Goal: Transaction & Acquisition: Purchase product/service

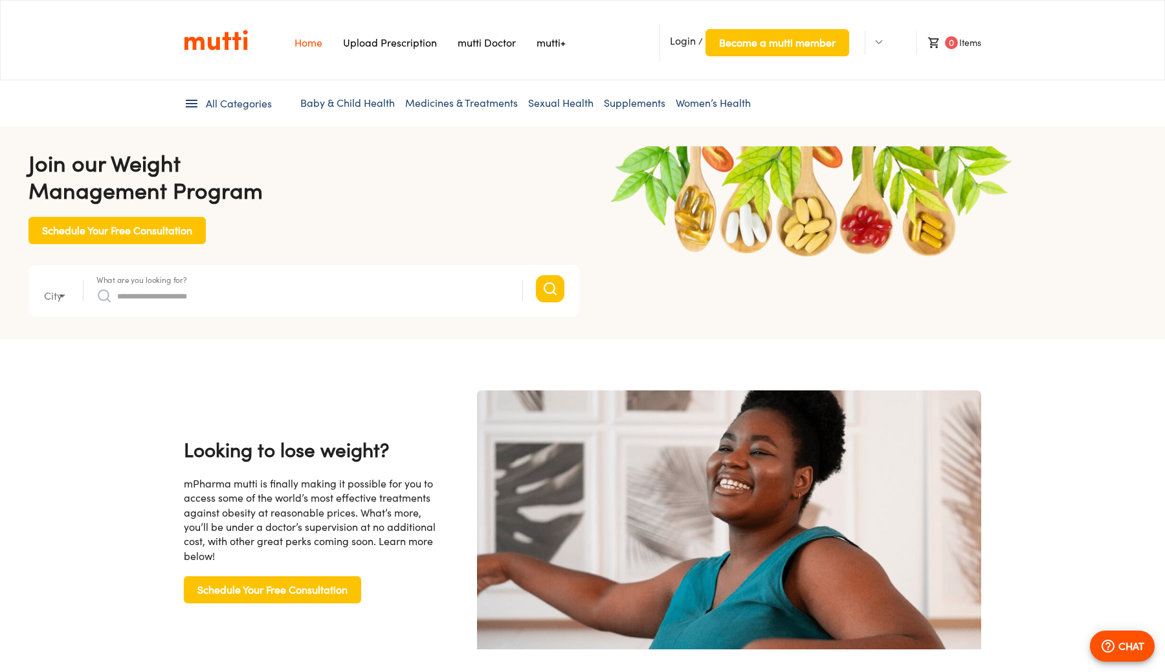
type input "*"
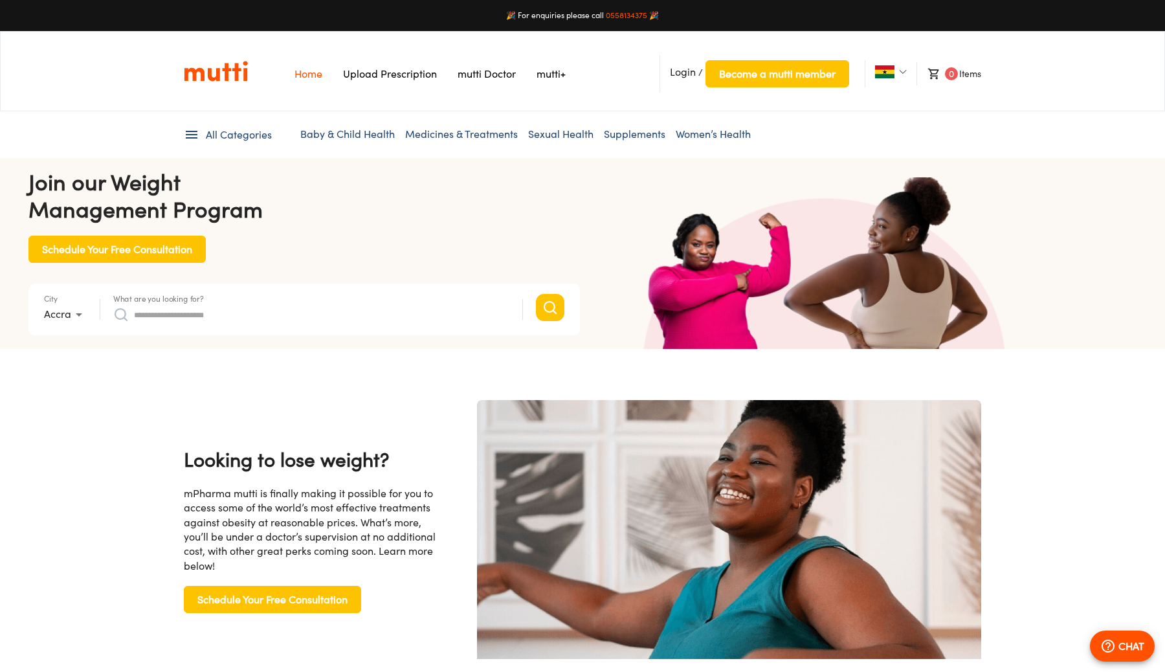
click at [261, 306] on input "What are you looking for?" at bounding box center [322, 314] width 376 height 21
type input "********"
click at [536, 294] on button "Search" at bounding box center [550, 307] width 28 height 27
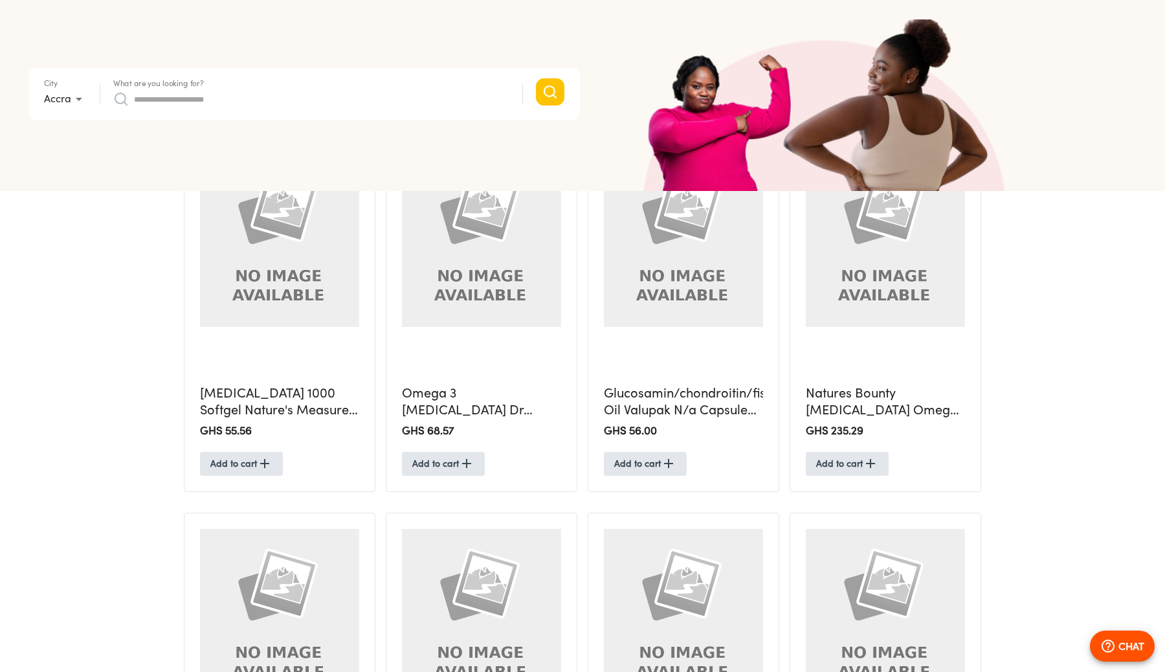
scroll to position [307, 0]
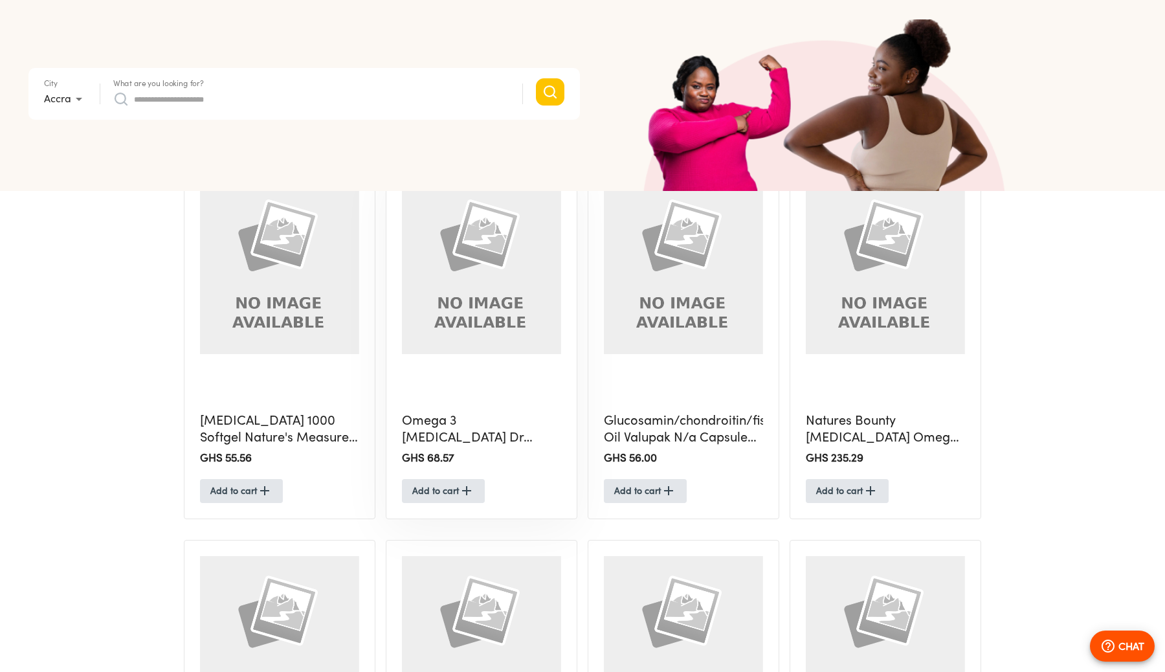
click at [438, 443] on h5 "Omega 3 [MEDICAL_DATA] Dr [PERSON_NAME] 1000mg Capsule X30" at bounding box center [481, 429] width 159 height 34
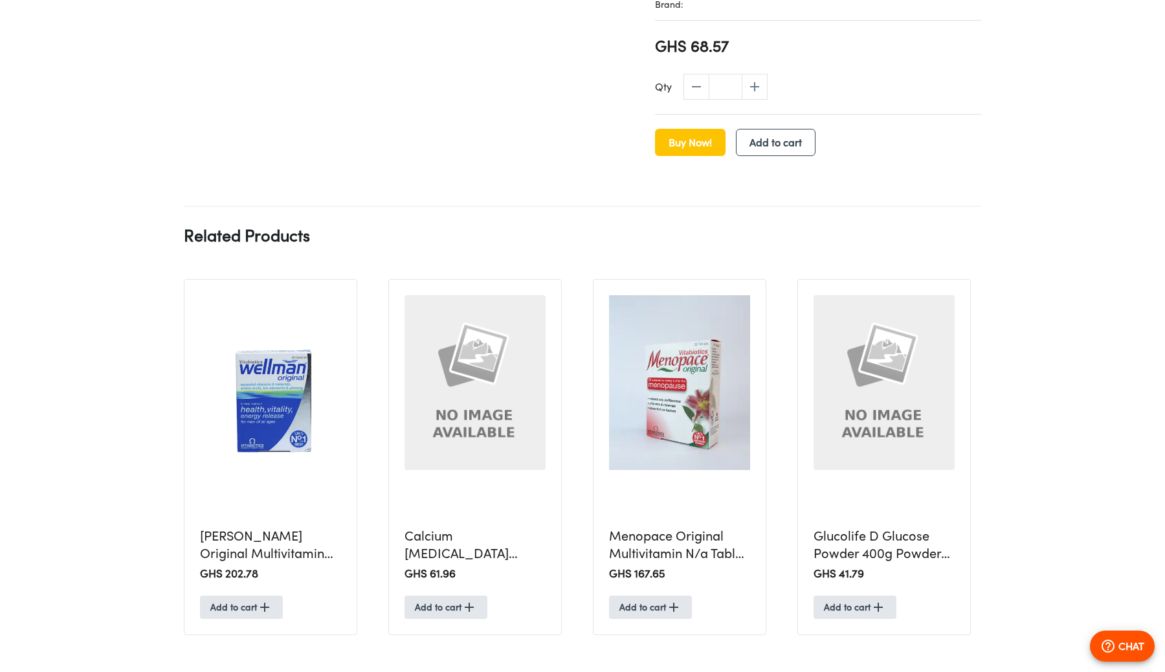
scroll to position [456, 0]
